Goal: Navigation & Orientation: Understand site structure

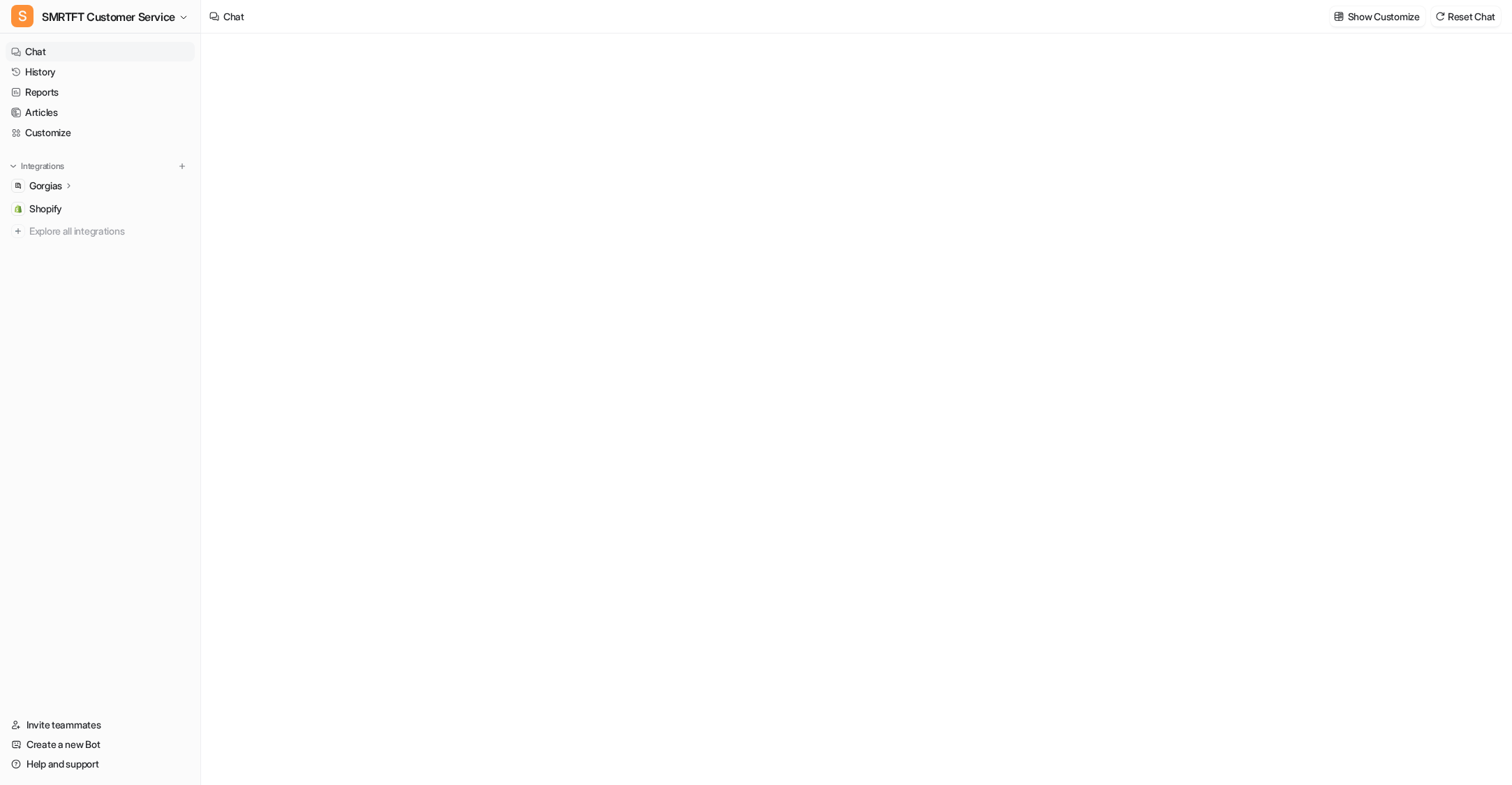
type textarea "**********"
click at [73, 185] on icon at bounding box center [69, 186] width 10 height 11
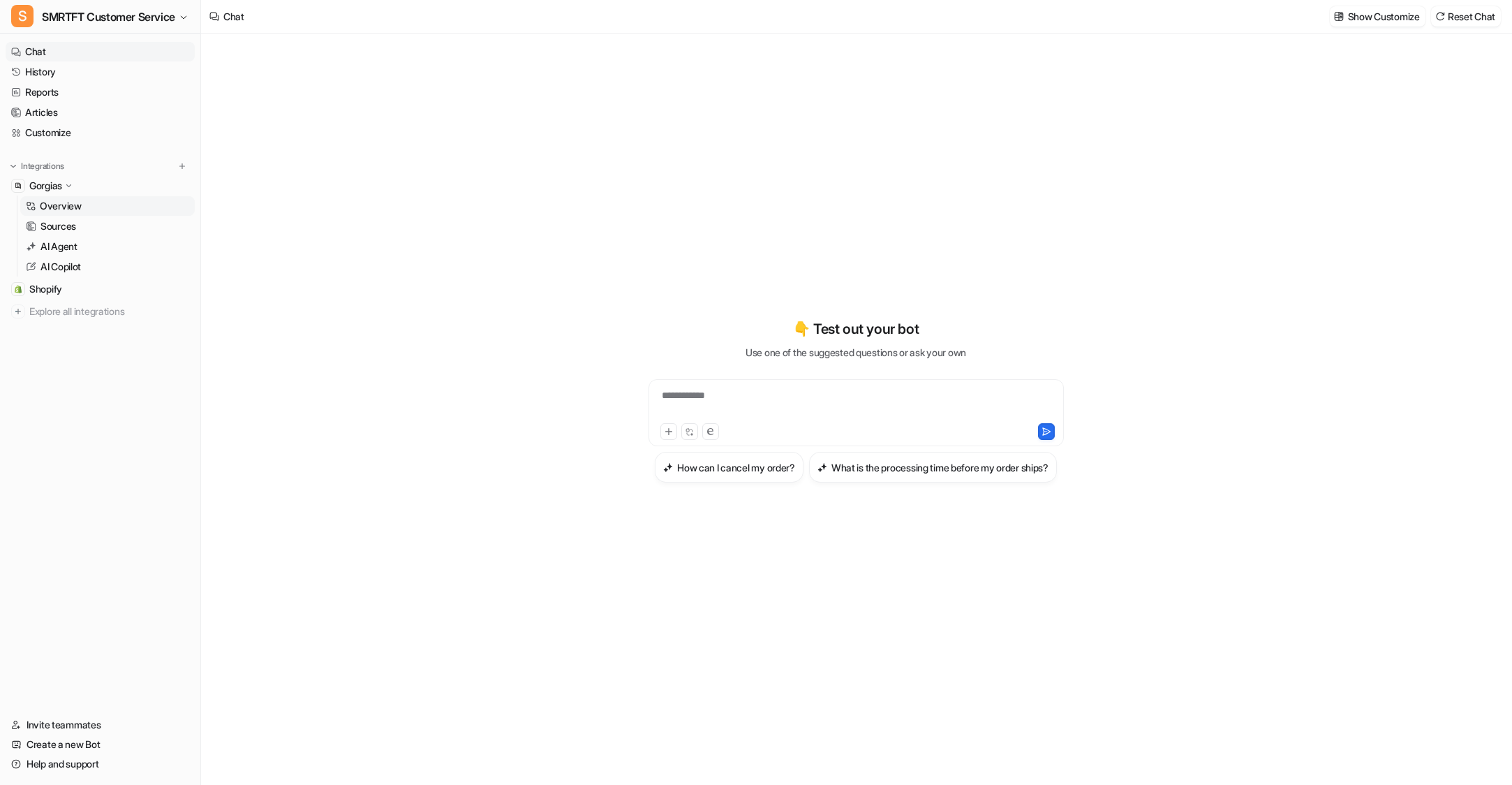
click at [58, 203] on p "Overview" at bounding box center [61, 206] width 42 height 14
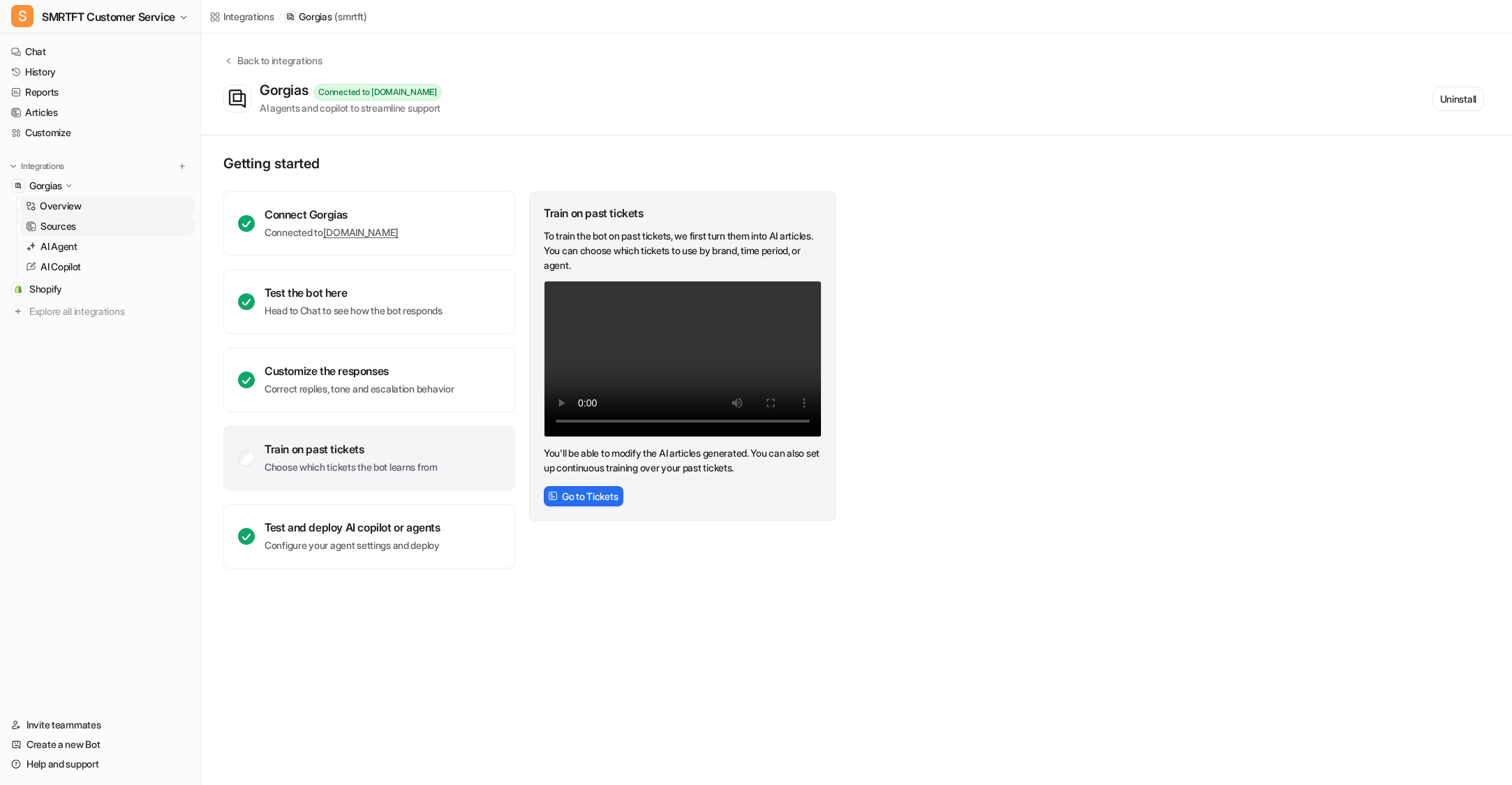
click at [61, 225] on p "Sources" at bounding box center [57, 226] width 36 height 14
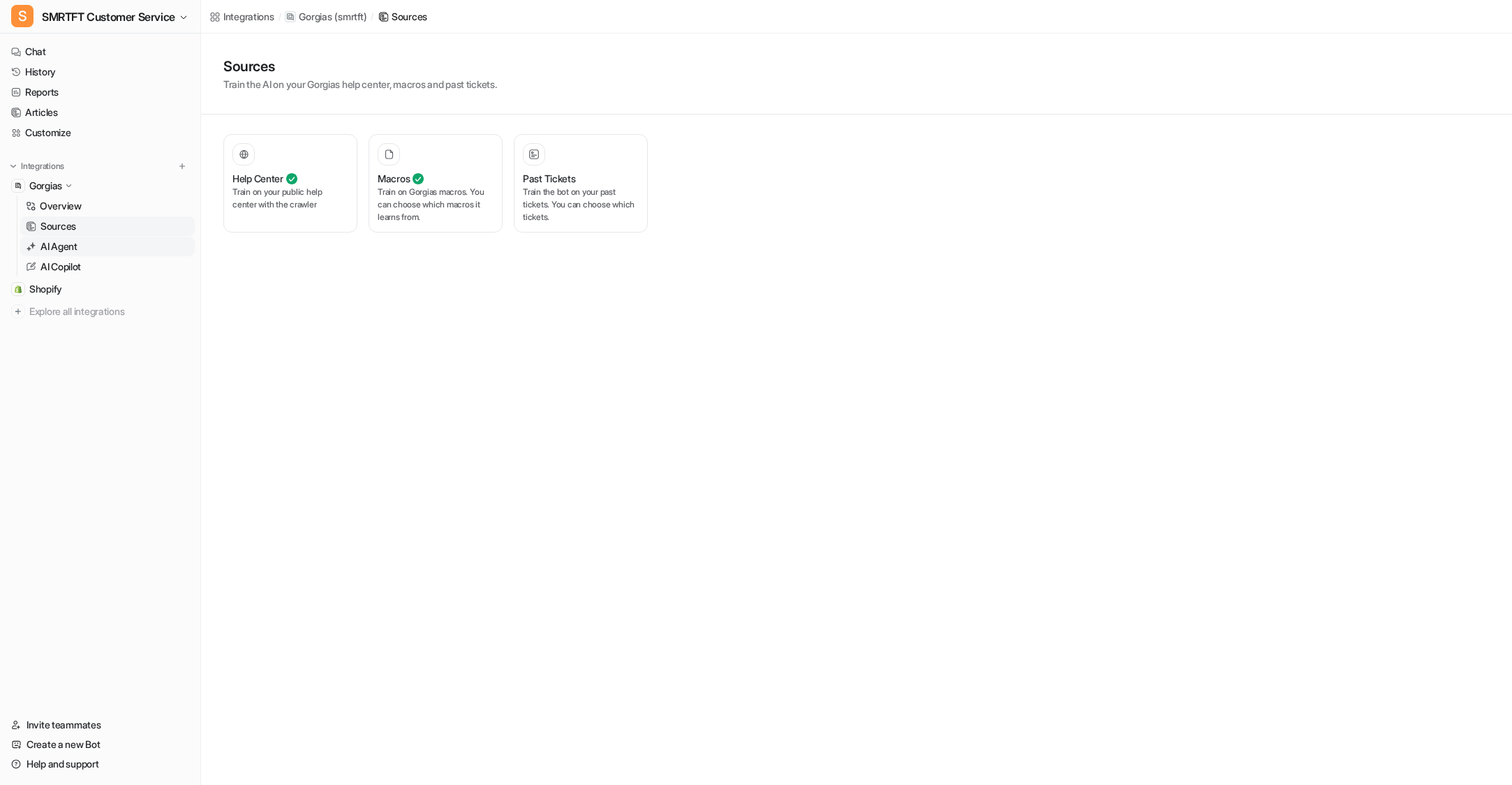
drag, startPoint x: 62, startPoint y: 246, endPoint x: 74, endPoint y: 248, distance: 12.2
click at [62, 246] on p "AI Agent" at bounding box center [58, 246] width 37 height 14
